Goal: Transaction & Acquisition: Purchase product/service

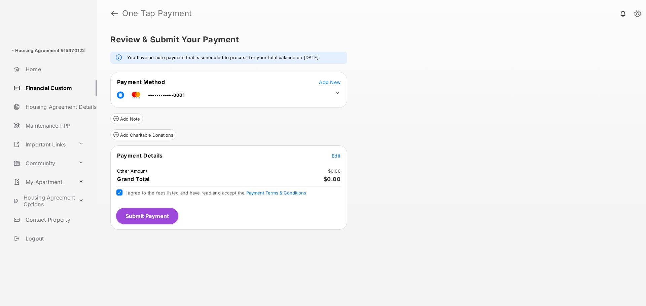
click at [398, 183] on div "Review & Submit Your Payment You have an auto payment that is scheduled to proc…" at bounding box center [371, 166] width 549 height 279
click at [149, 216] on button "Submit Payment" at bounding box center [147, 216] width 62 height 16
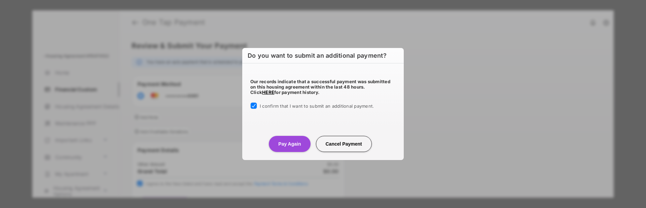
click at [293, 144] on button "Pay Again" at bounding box center [289, 144] width 41 height 16
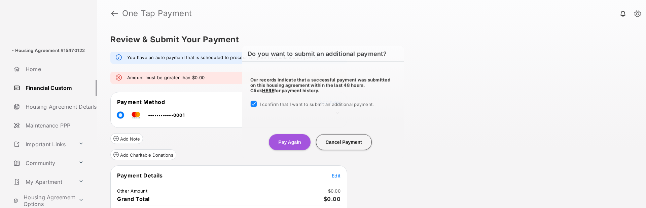
scroll to position [42, 0]
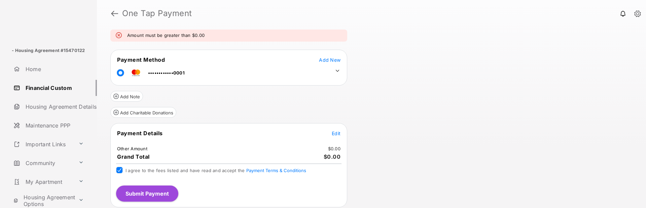
click at [336, 137] on button "Edit" at bounding box center [336, 133] width 9 height 7
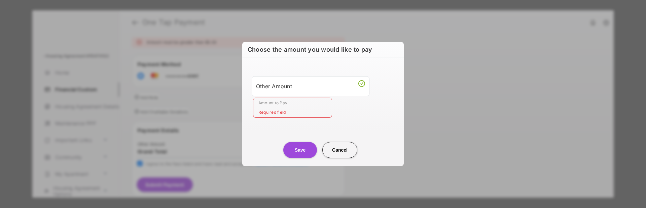
click at [292, 108] on input "Amount to Pay" at bounding box center [292, 108] width 79 height 20
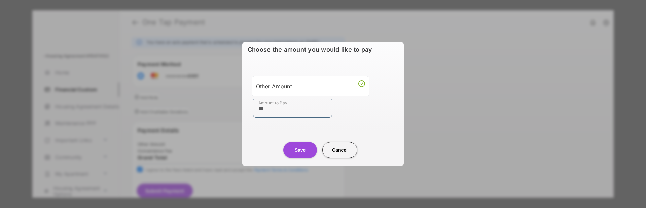
type input "**"
click at [393, 118] on div "Other Amount Amount to Pay **" at bounding box center [322, 97] width 153 height 63
click at [306, 149] on button "Save" at bounding box center [300, 150] width 34 height 16
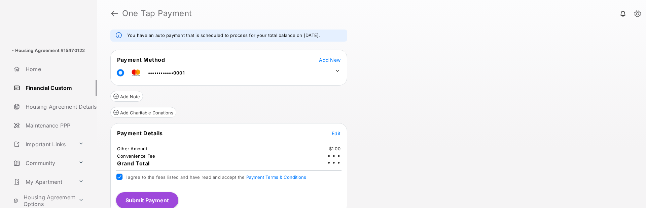
click at [153, 197] on button "Submit Payment" at bounding box center [147, 201] width 62 height 16
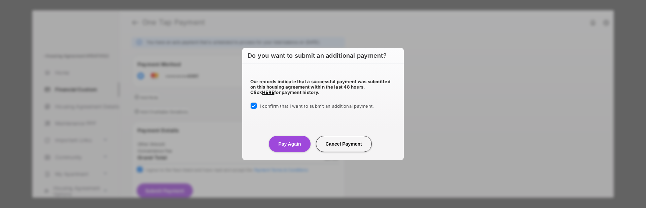
click at [284, 143] on button "Pay Again" at bounding box center [289, 144] width 41 height 16
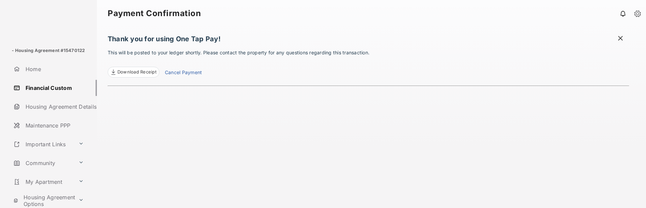
click at [181, 73] on link "Cancel Payment" at bounding box center [183, 73] width 37 height 9
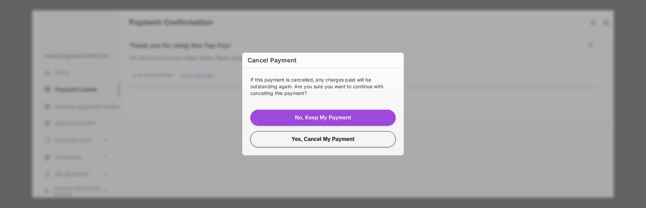
click at [299, 144] on button "Yes, Cancel My Payment" at bounding box center [322, 139] width 145 height 16
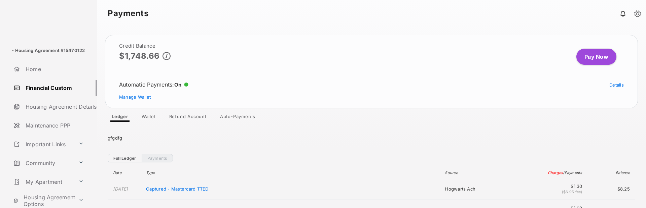
click at [591, 59] on link "Pay Now" at bounding box center [596, 57] width 40 height 16
